Goal: Transaction & Acquisition: Purchase product/service

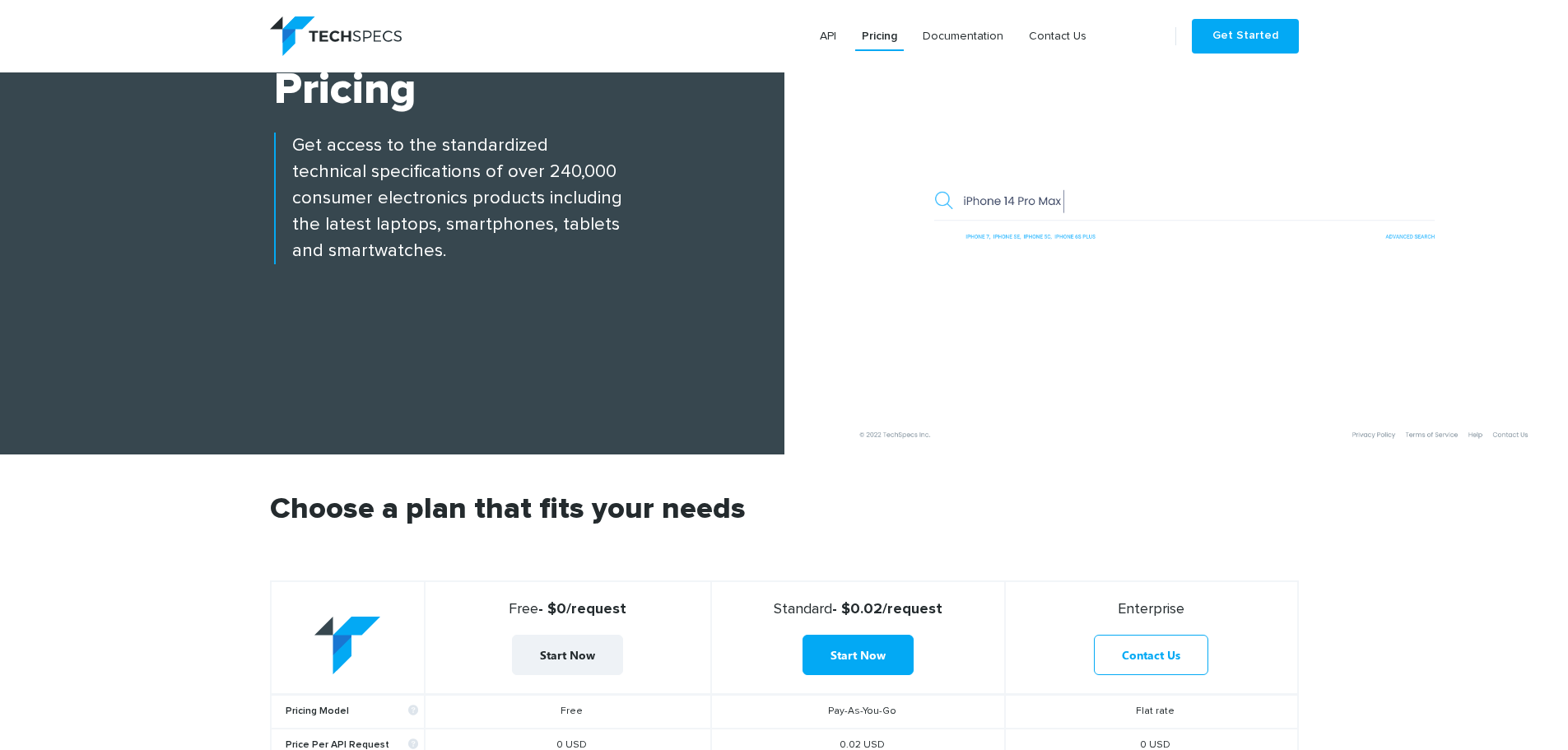
scroll to position [164, 0]
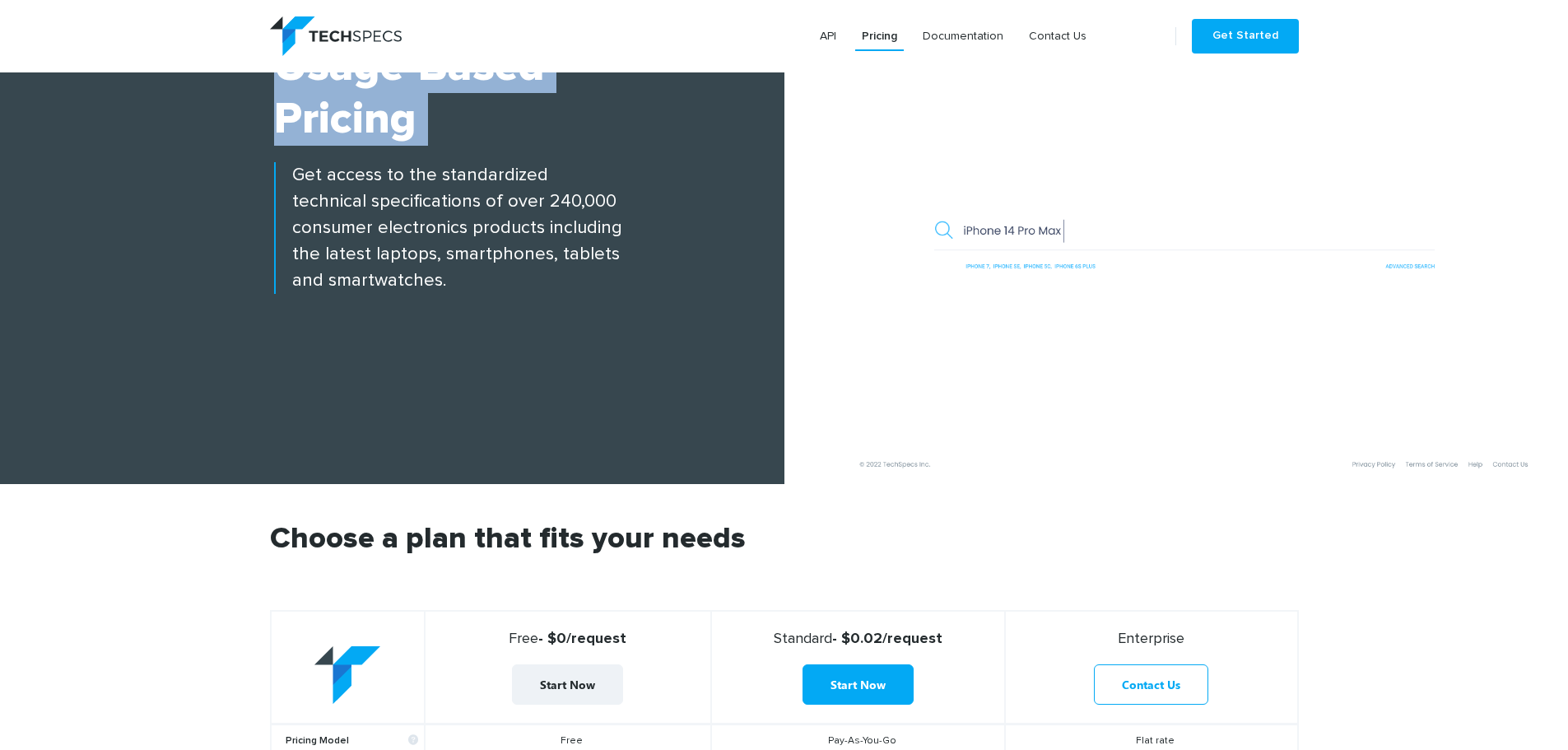
drag, startPoint x: 290, startPoint y: 169, endPoint x: 693, endPoint y: 303, distance: 424.7
click at [693, 303] on div "Flexible Usage-based Pricing Get access to the standardized technical specifica…" at bounding box center [392, 235] width 784 height 496
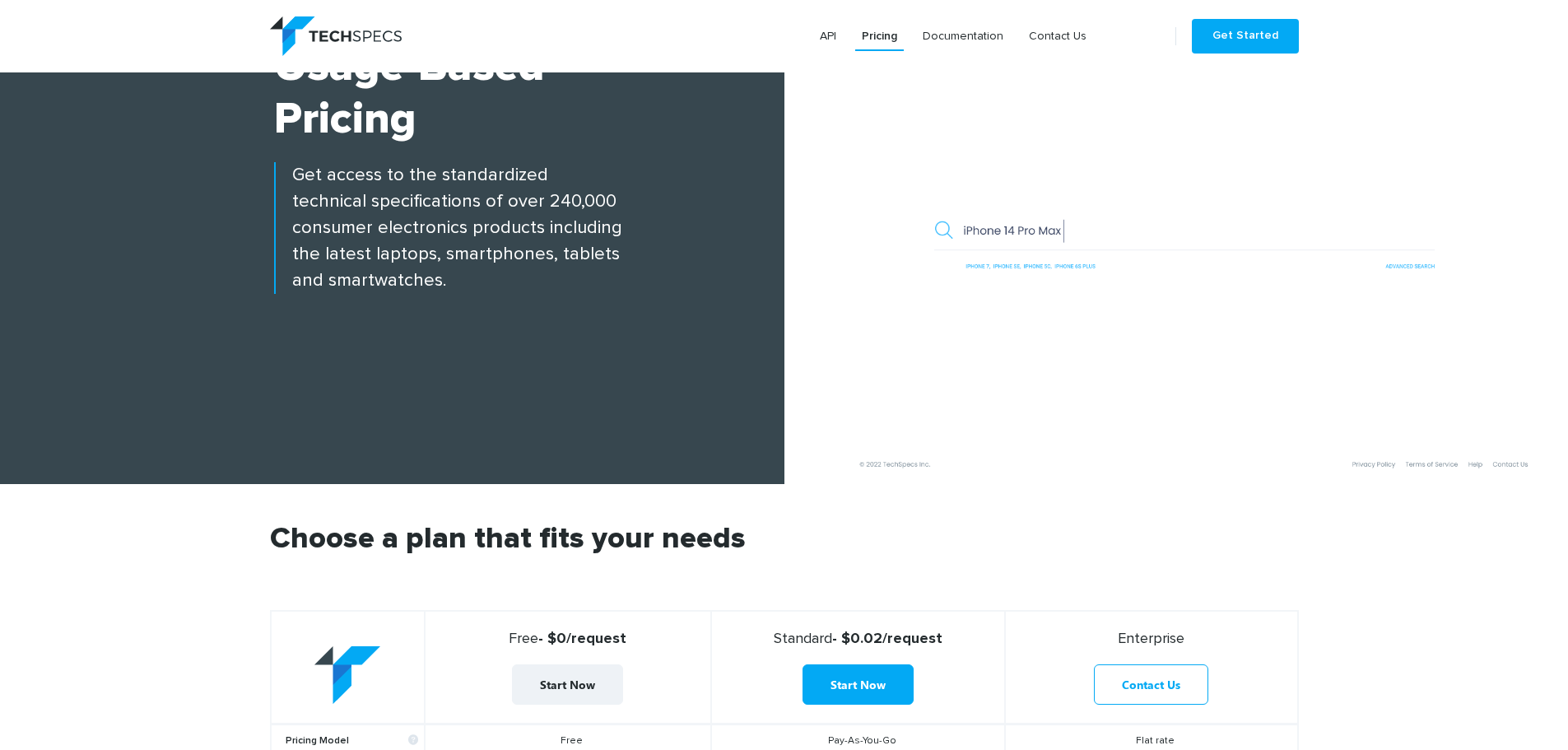
click at [498, 222] on p "Get access to the standardized technical specifications of over 240,000 consume…" at bounding box center [529, 228] width 510 height 132
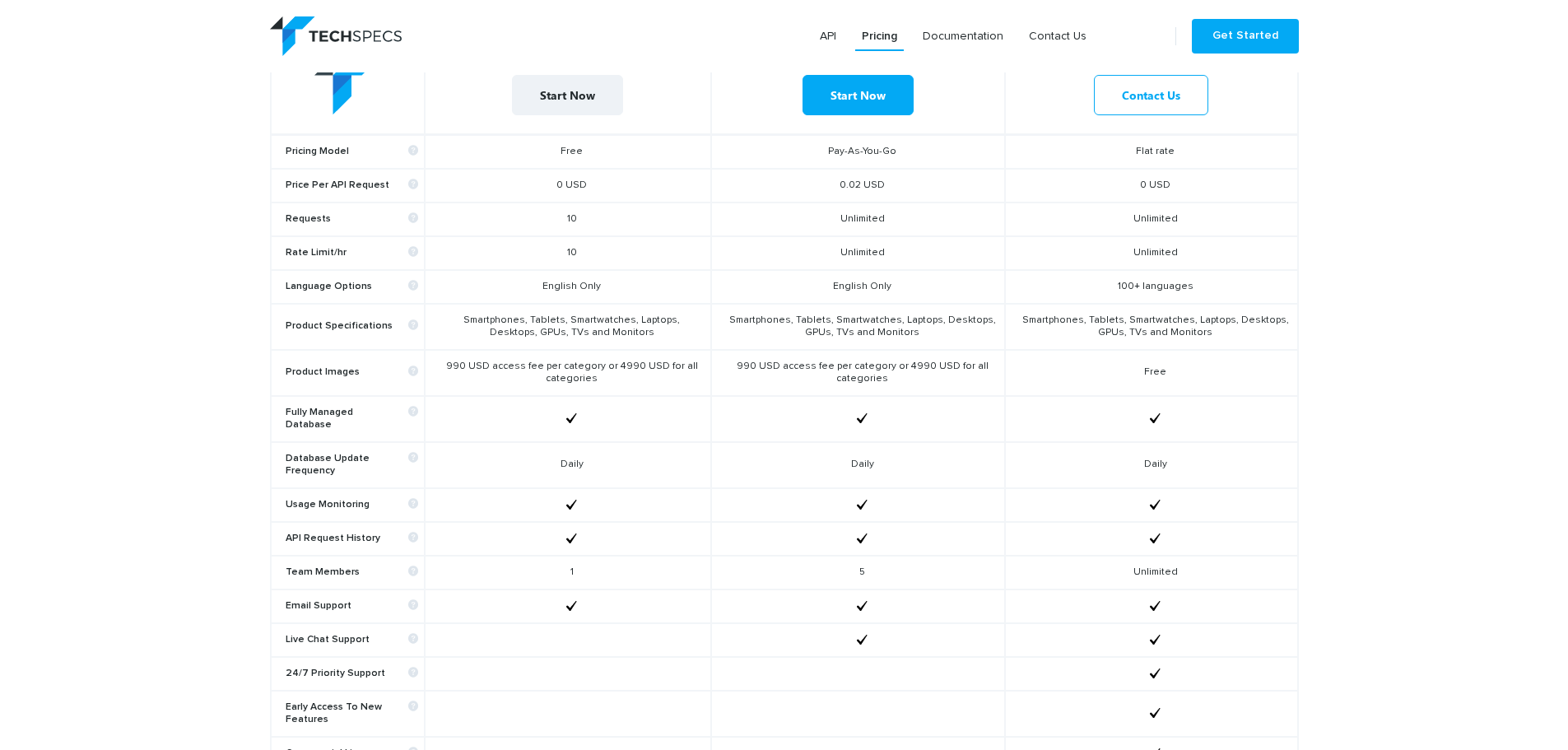
scroll to position [740, 0]
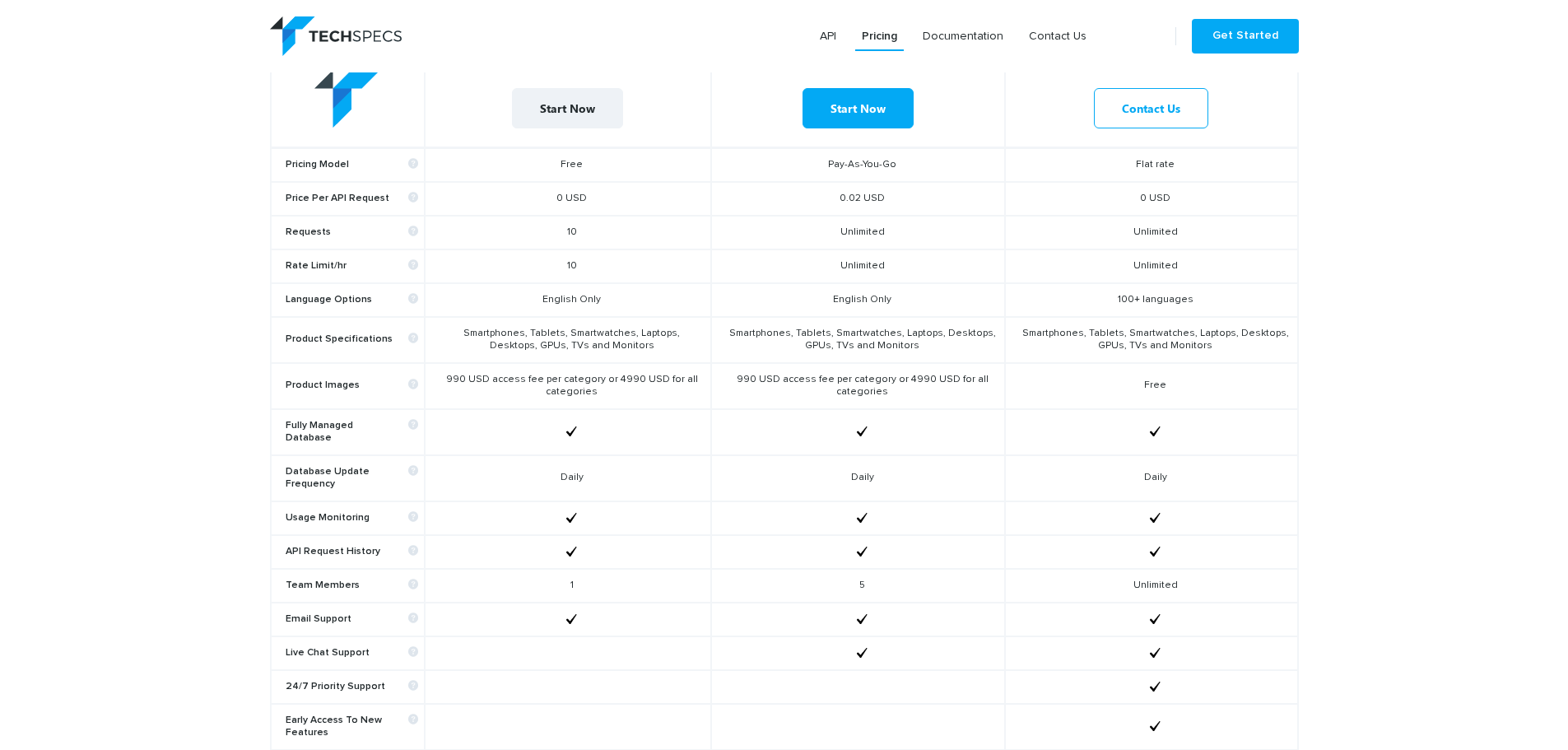
drag, startPoint x: 444, startPoint y: 377, endPoint x: 617, endPoint y: 393, distance: 173.7
click at [617, 393] on td "990 USD access fee per category or 4990 USD for all categories" at bounding box center [568, 386] width 287 height 46
click at [568, 385] on td "990 USD access fee per category or 4990 USD for all categories" at bounding box center [568, 386] width 287 height 46
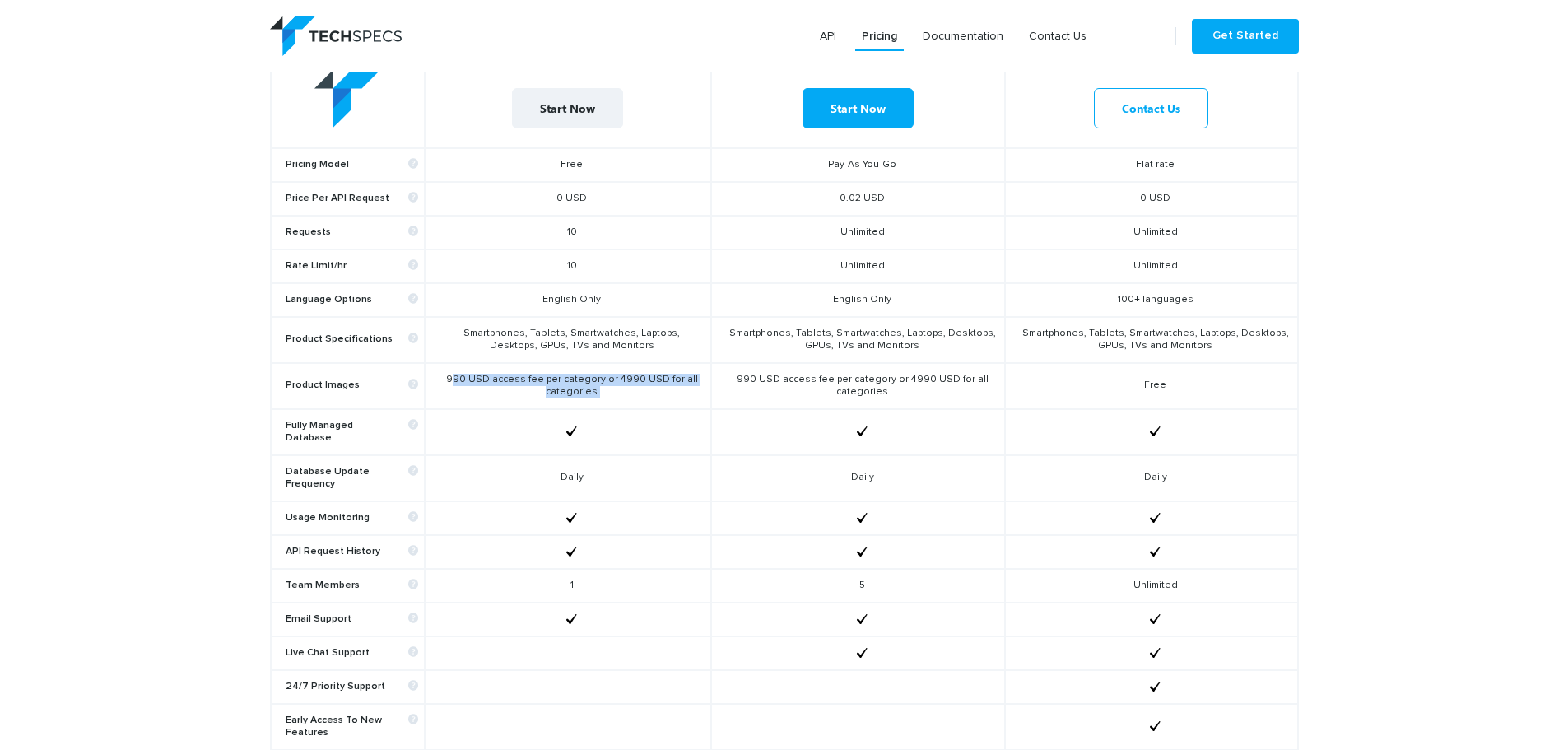
click at [578, 388] on td "990 USD access fee per category or 4990 USD for all categories" at bounding box center [568, 386] width 287 height 46
click at [576, 379] on td "990 USD access fee per category or 4990 USD for all categories" at bounding box center [568, 386] width 287 height 46
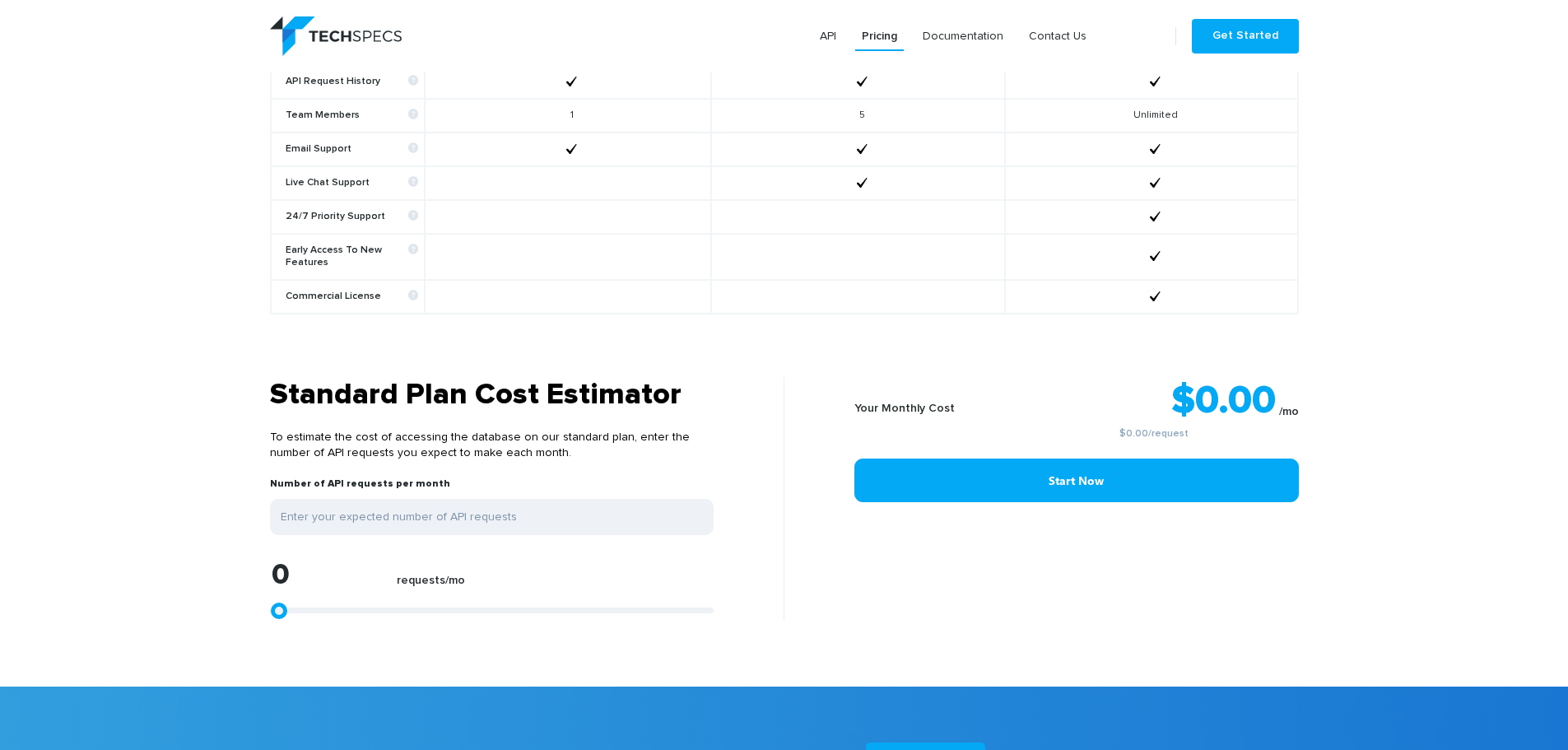
scroll to position [1234, 0]
